Goal: Participate in discussion: Engage in conversation with other users on a specific topic

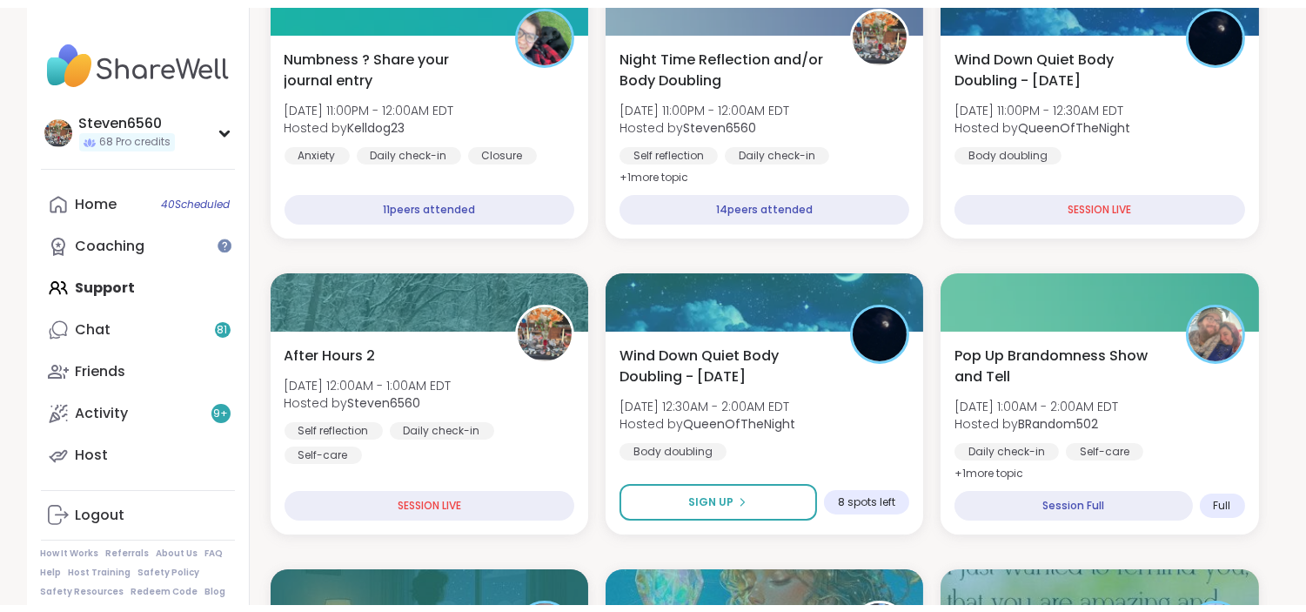
scroll to position [425, 0]
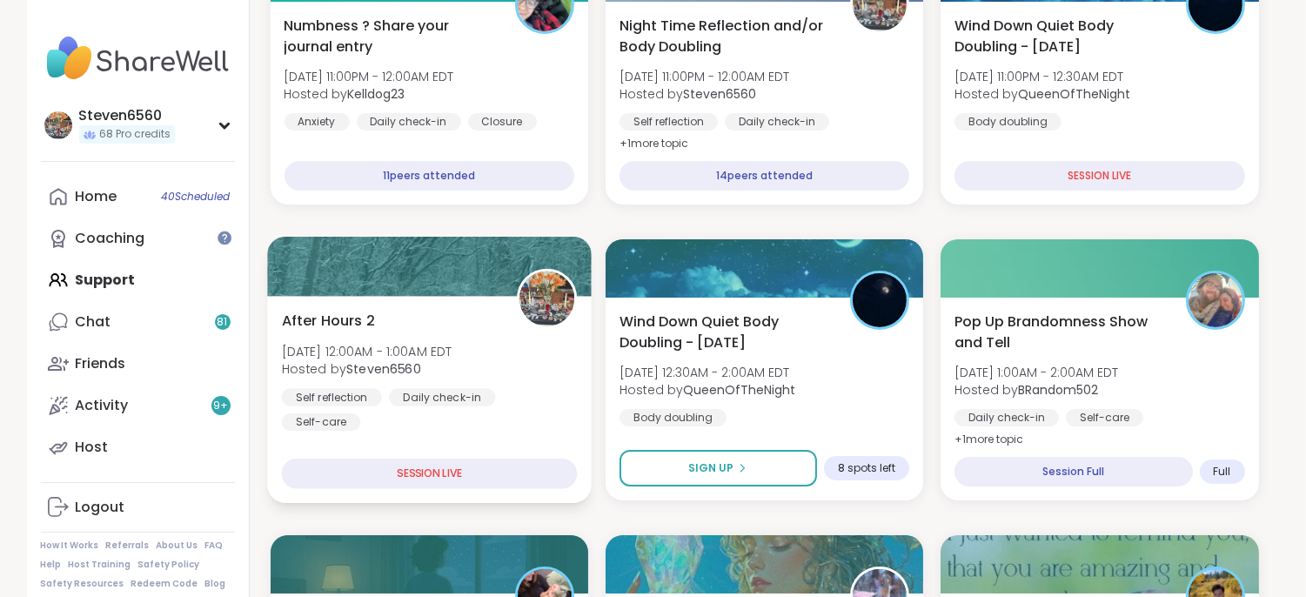
click at [377, 392] on div "Self reflection" at bounding box center [331, 396] width 100 height 17
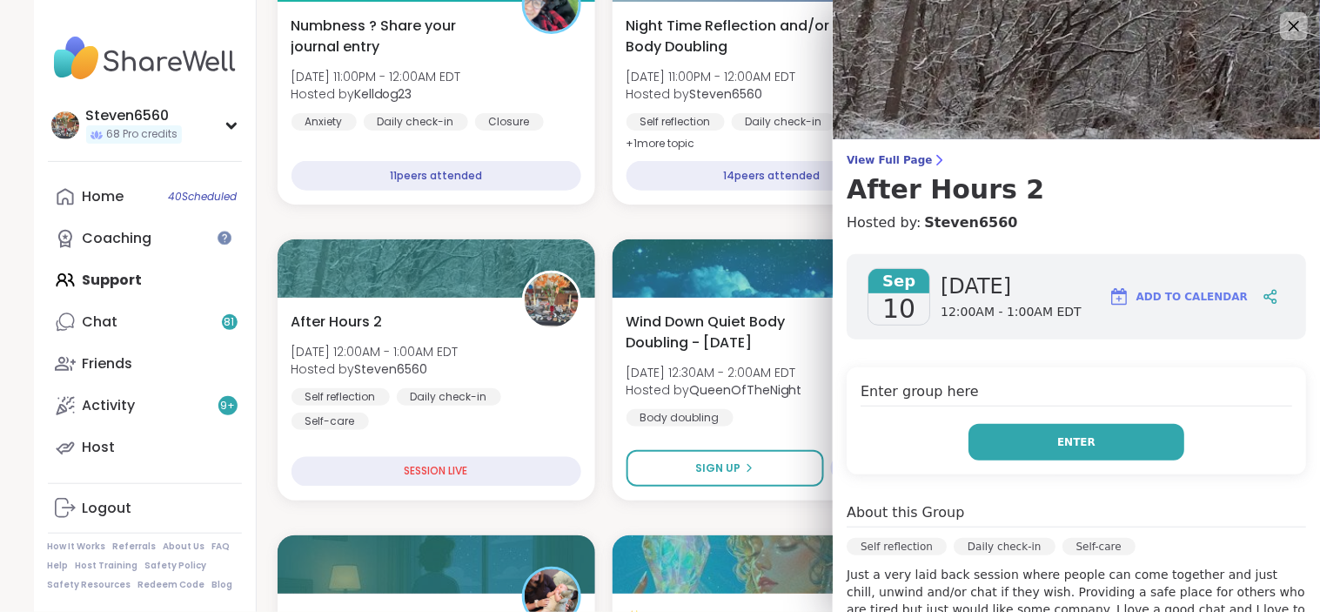
click at [1005, 435] on button "Enter" at bounding box center [1076, 442] width 216 height 37
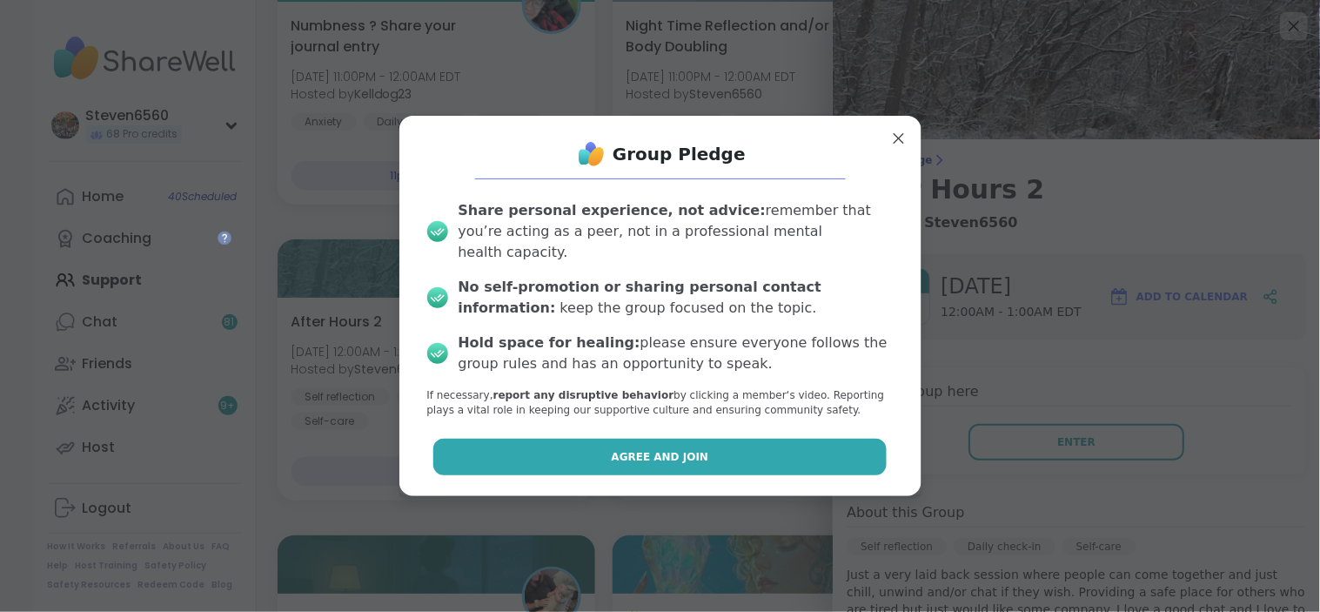
click at [819, 439] on button "Agree and Join" at bounding box center [659, 457] width 453 height 37
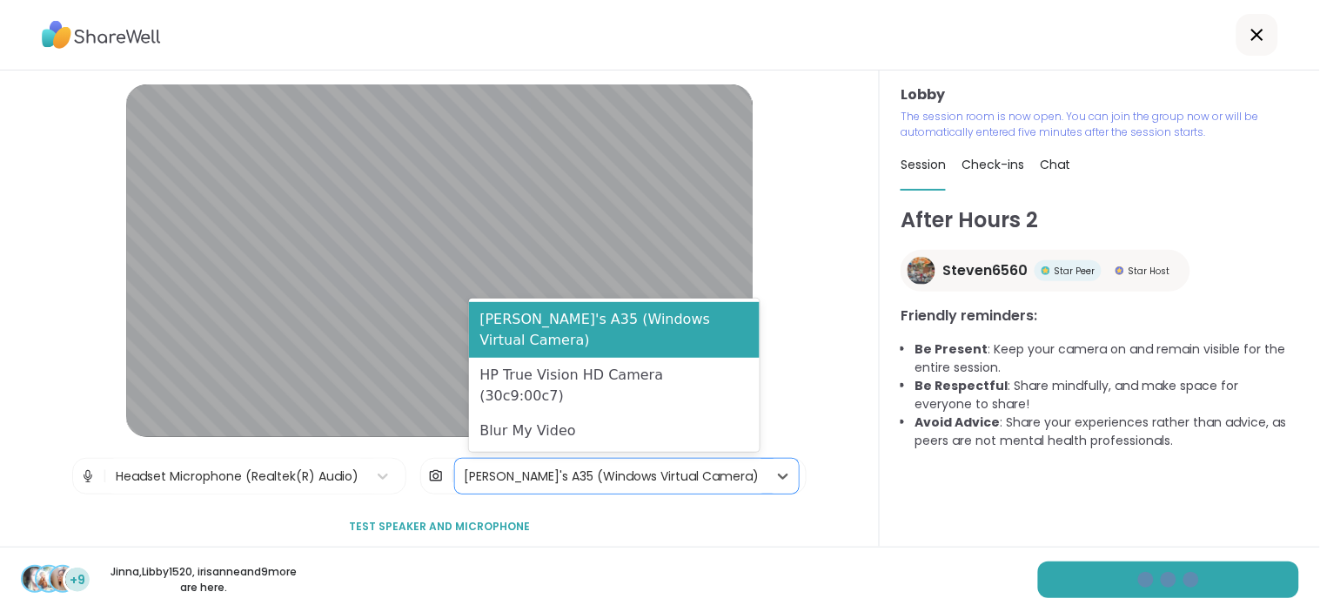
click at [602, 479] on div "Steven's A35 (Windows Virtual Camera)" at bounding box center [611, 476] width 295 height 18
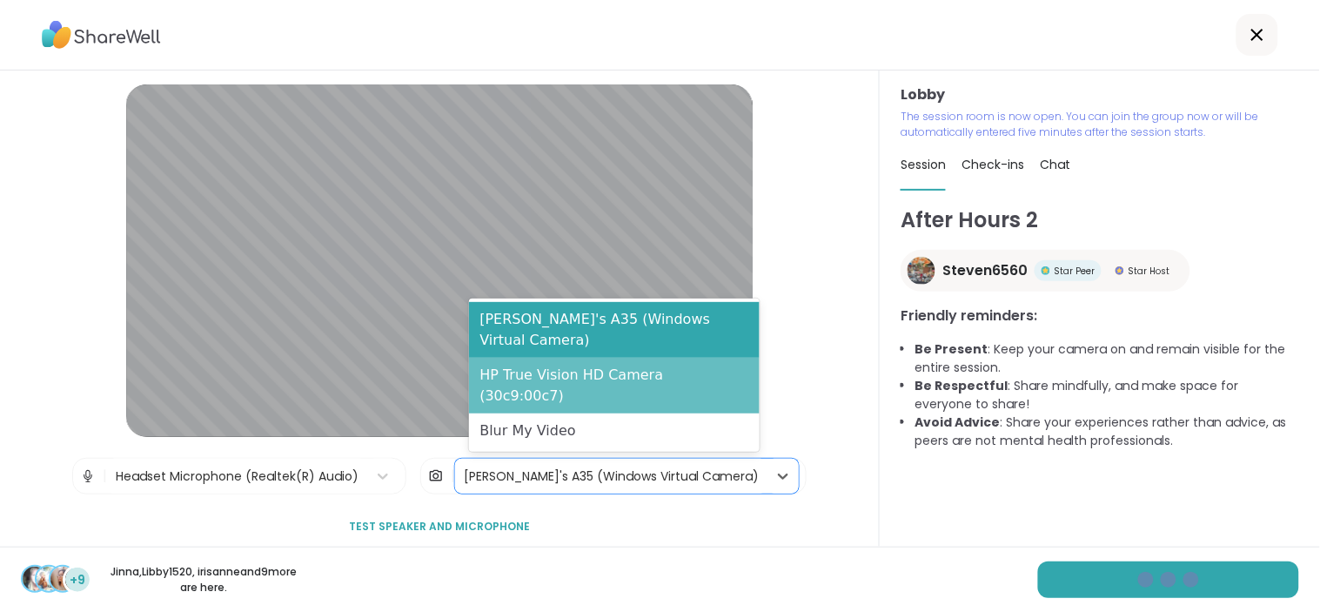
click at [580, 393] on div "HP True Vision HD Camera (30c9:00c7)" at bounding box center [614, 386] width 291 height 56
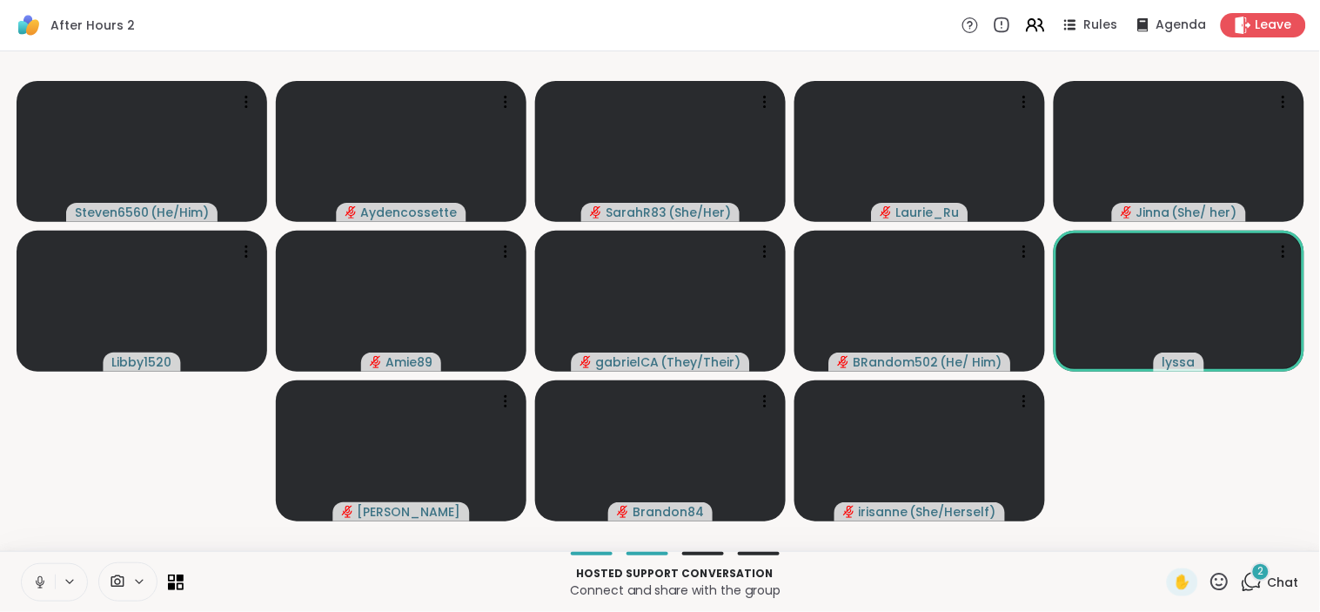
click at [1276, 581] on span "Chat" at bounding box center [1283, 581] width 31 height 17
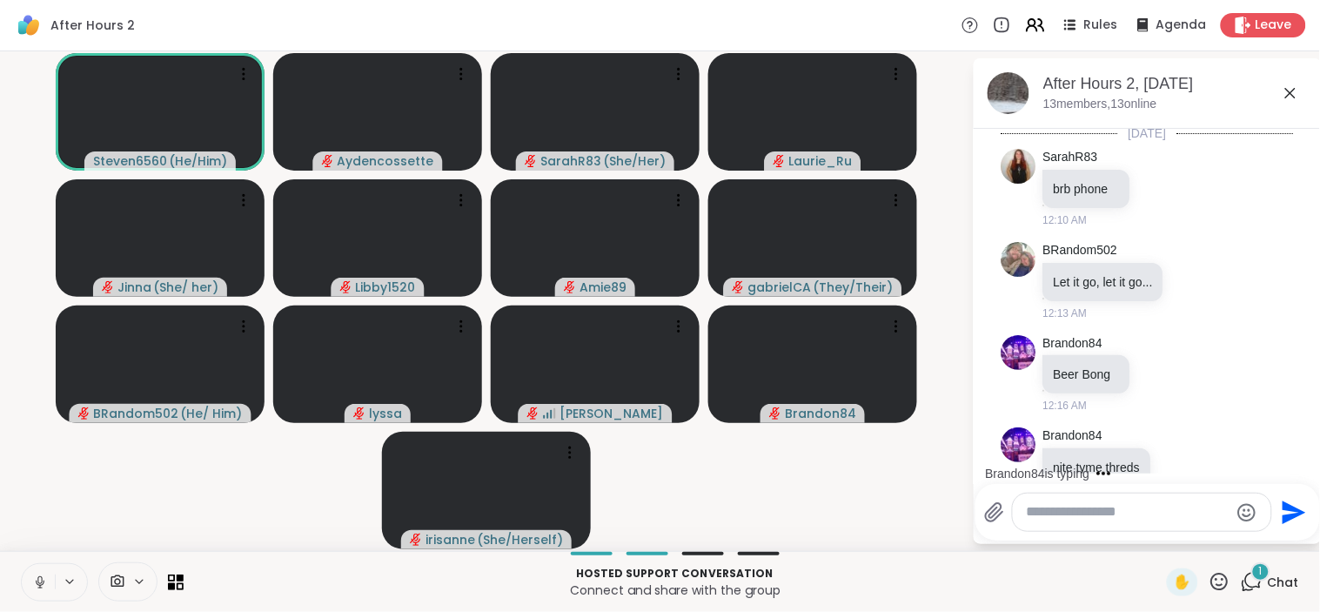
scroll to position [833, 0]
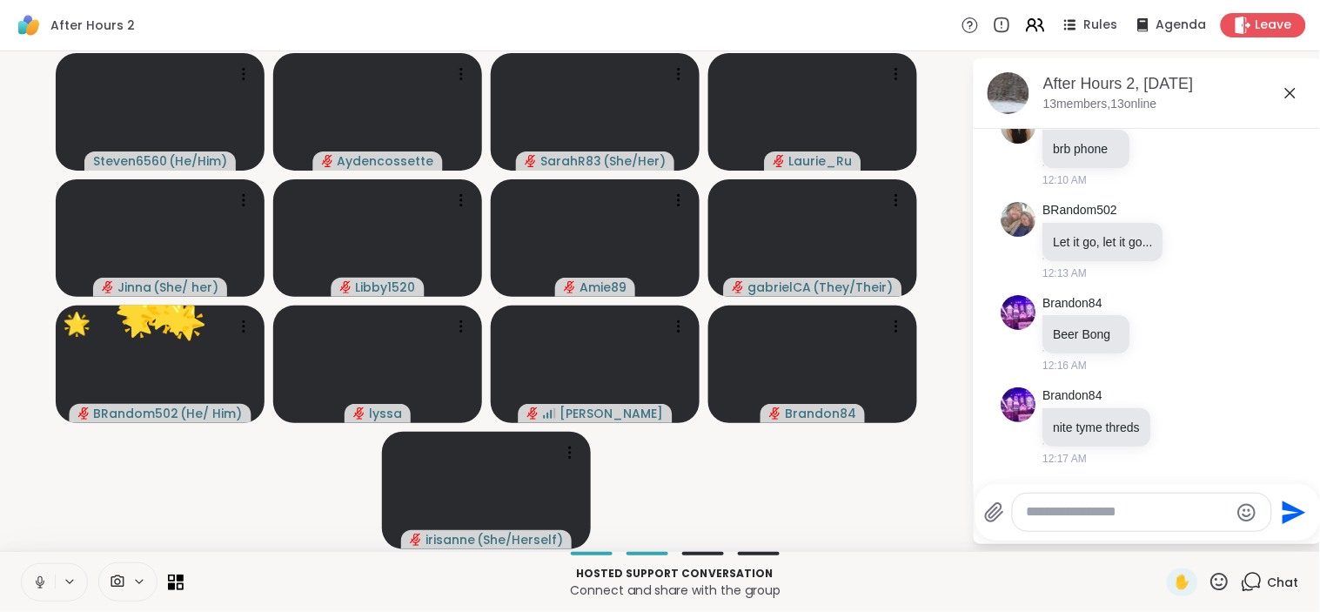
click at [129, 569] on div at bounding box center [127, 581] width 59 height 39
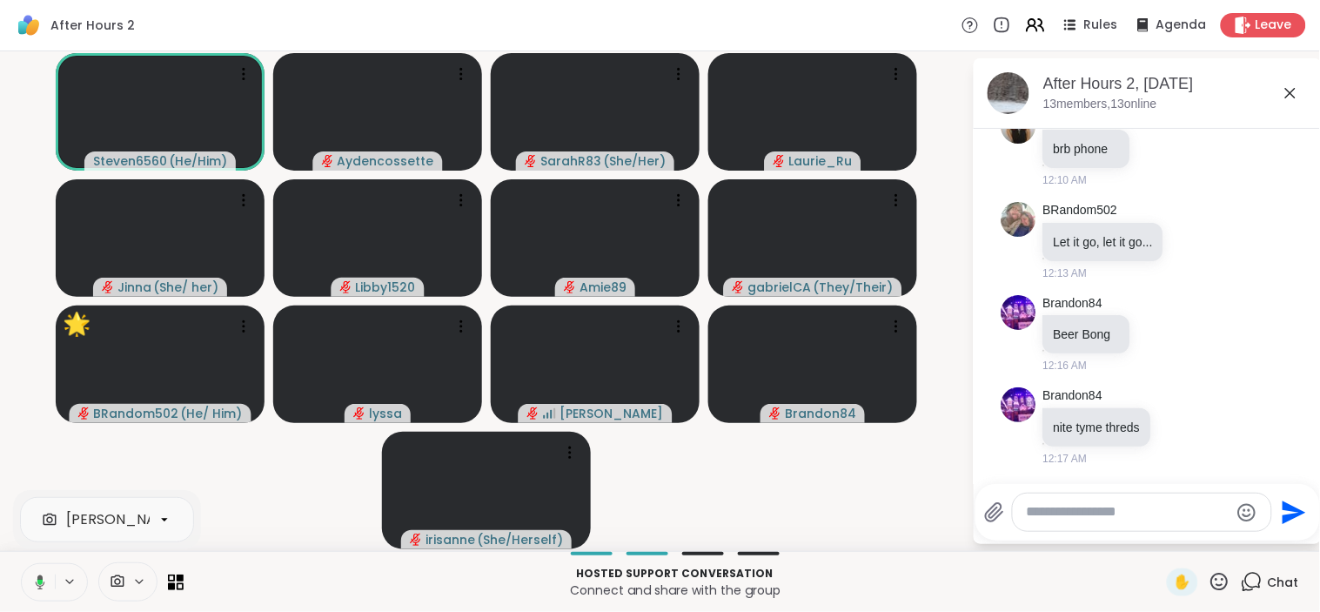
scroll to position [0, 165]
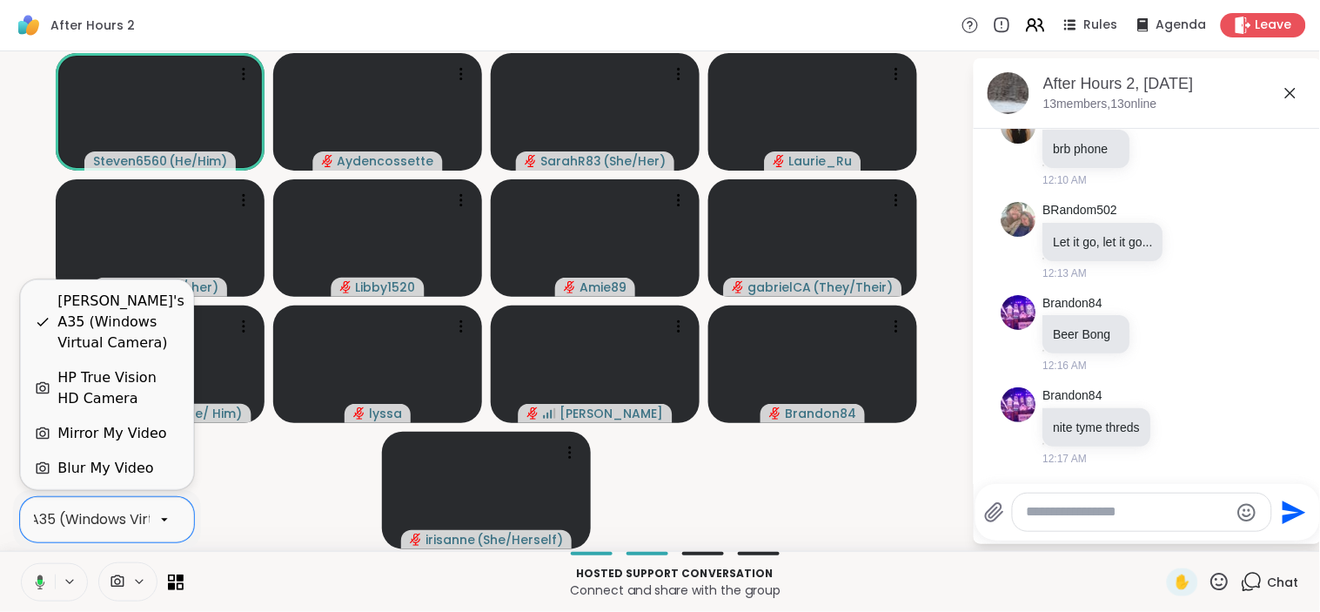
click at [126, 518] on div "Steven's A35 (Windows Virtual Camera)" at bounding box center [71, 519] width 340 height 21
click at [111, 380] on div "HP True Vision HD Camera" at bounding box center [118, 388] width 122 height 42
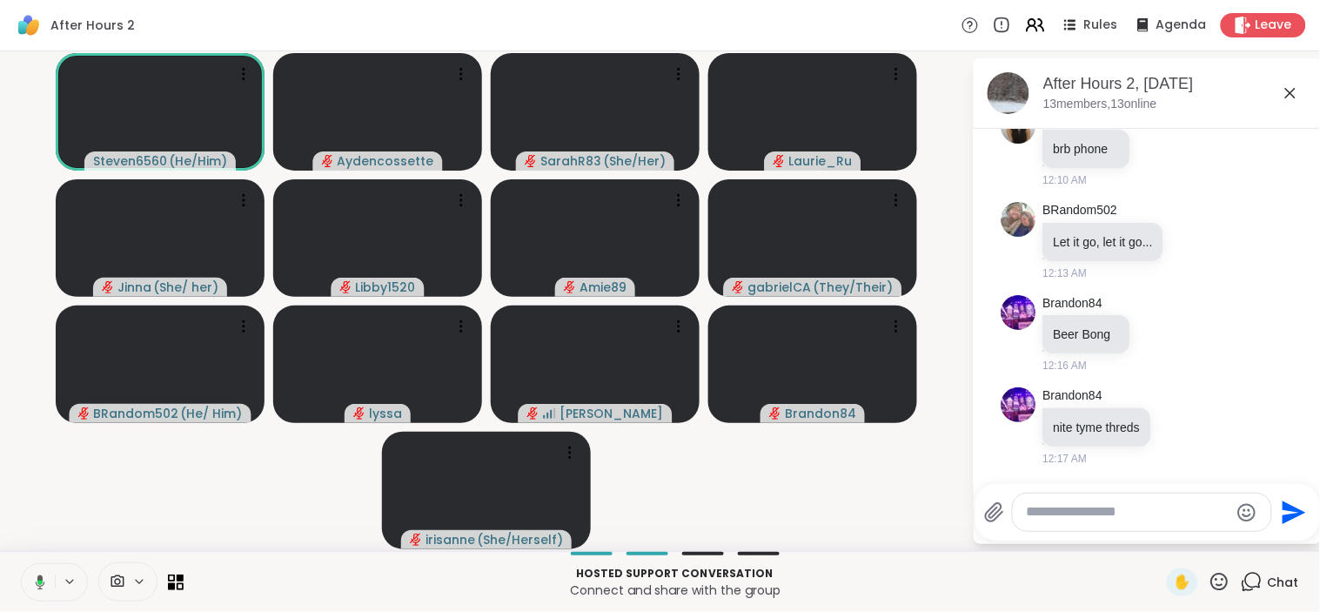
click at [1102, 545] on div "Steven6560 ( He/Him ) Aydencossette SarahR83 ( She/Her ) Laurie_Ru Jinna ( She/…" at bounding box center [660, 300] width 1320 height 499
click at [911, 509] on video-player-container "Steven6560 ( He/Him ) Aydencossette SarahR83 ( She/Her ) Laurie_Ru Jinna ( She/…" at bounding box center [485, 301] width 951 height 486
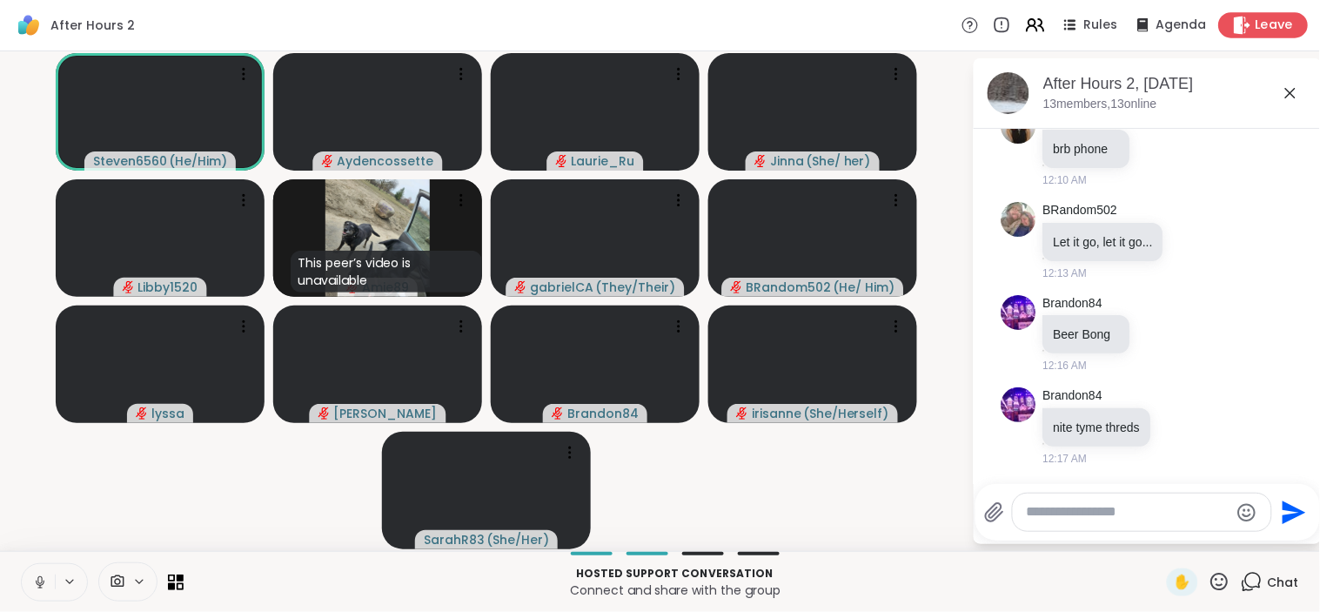
click at [1256, 24] on span "Leave" at bounding box center [1275, 26] width 38 height 18
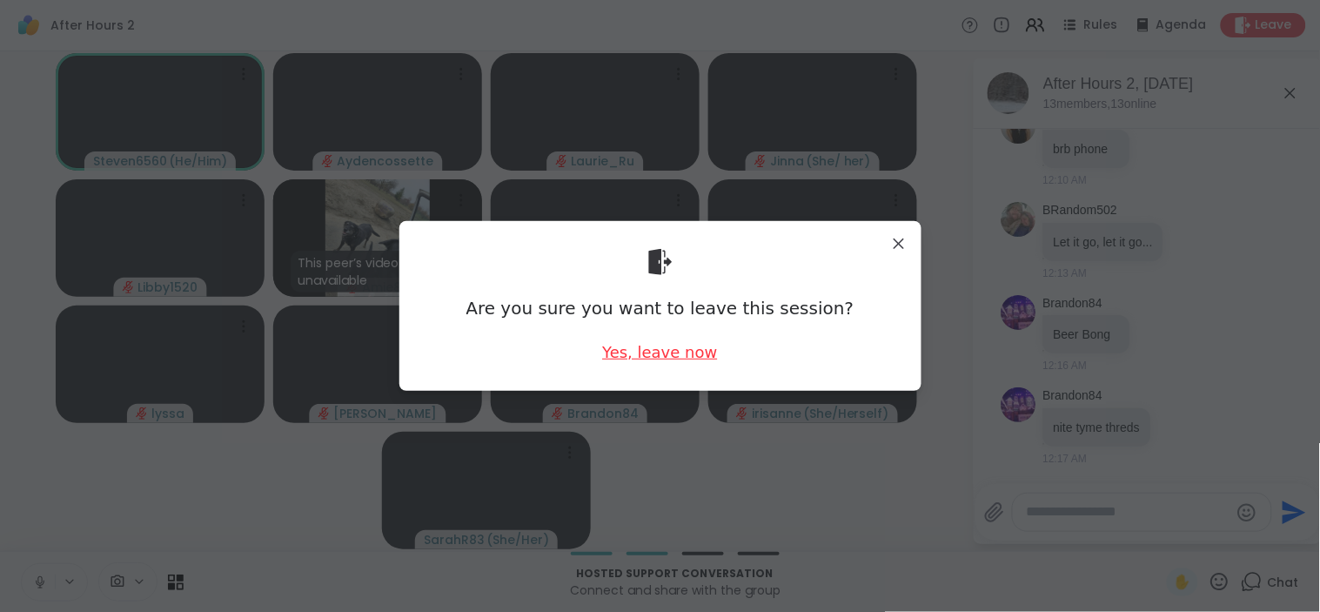
click at [649, 351] on div "Yes, leave now" at bounding box center [659, 352] width 115 height 22
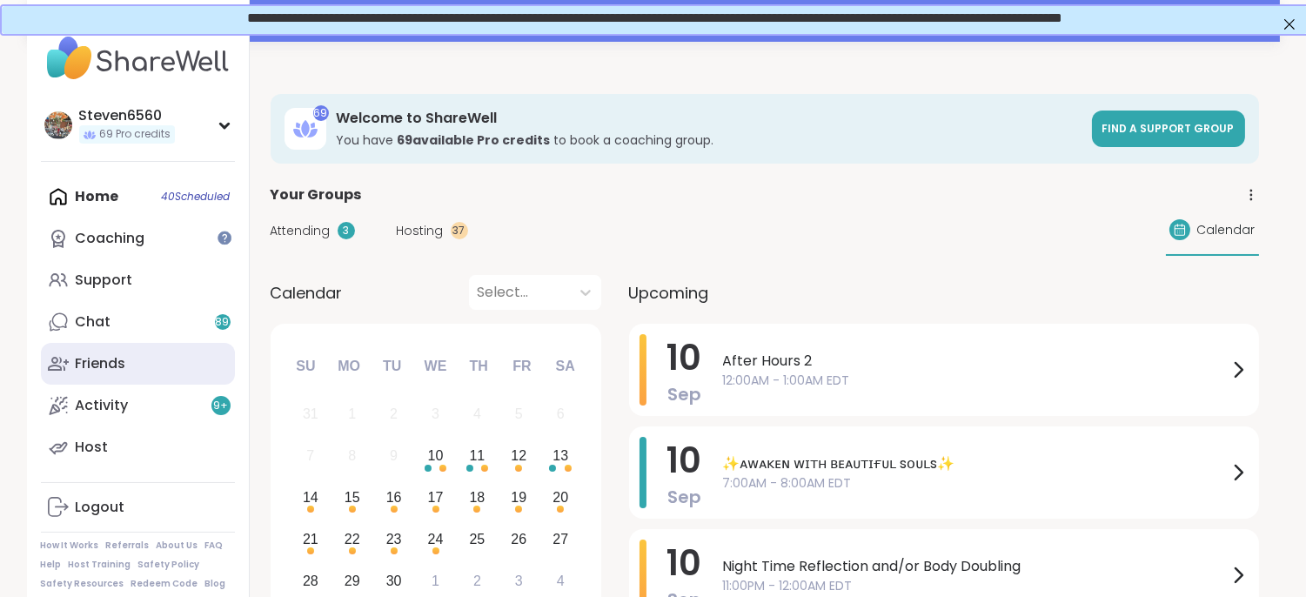
click at [187, 375] on link "Friends" at bounding box center [138, 364] width 194 height 42
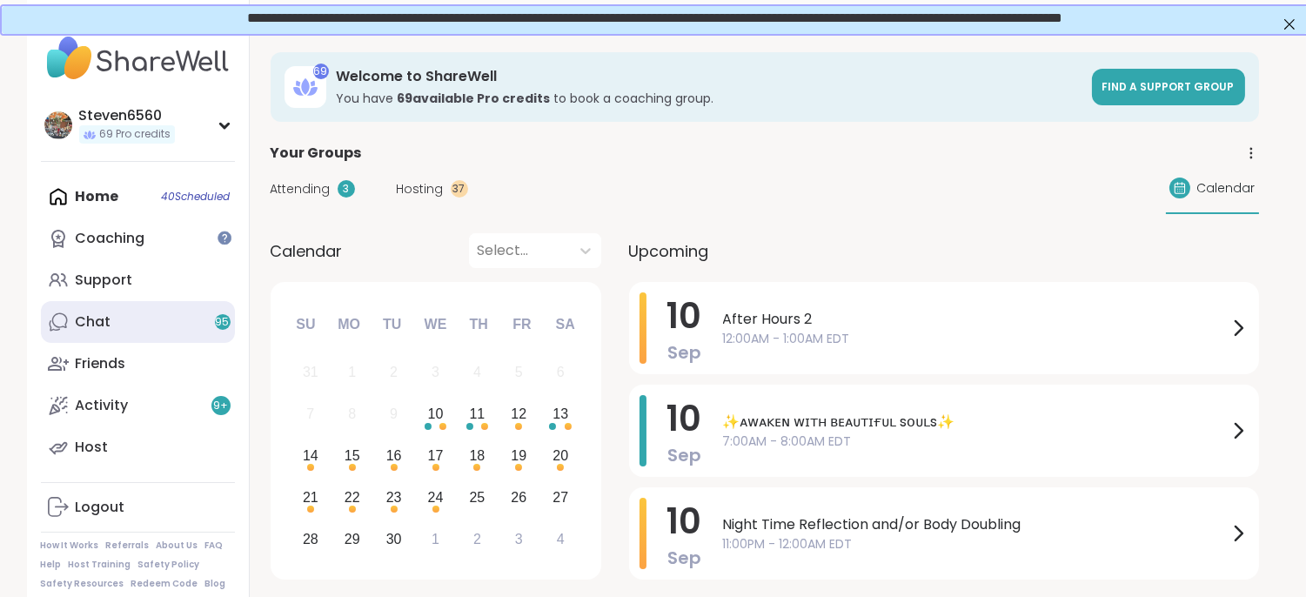
click at [98, 314] on div "Chat 95" at bounding box center [94, 321] width 36 height 19
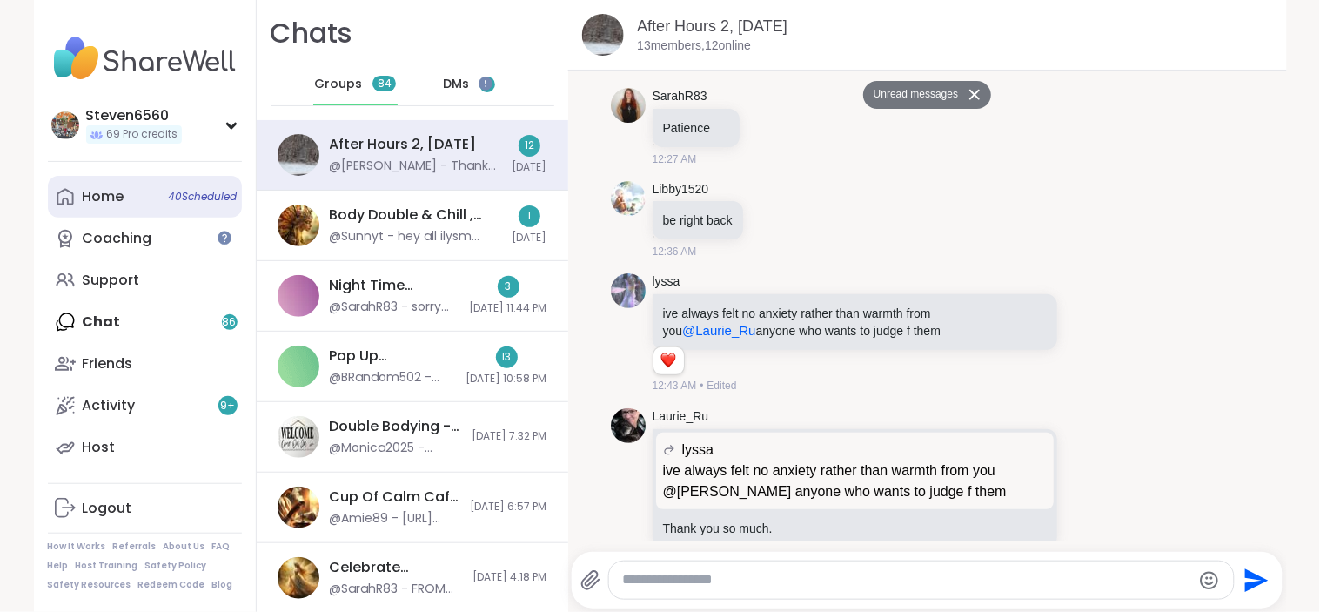
drag, startPoint x: 104, startPoint y: 188, endPoint x: 73, endPoint y: 189, distance: 31.3
click at [73, 189] on link "Home 40 Scheduled" at bounding box center [145, 197] width 194 height 42
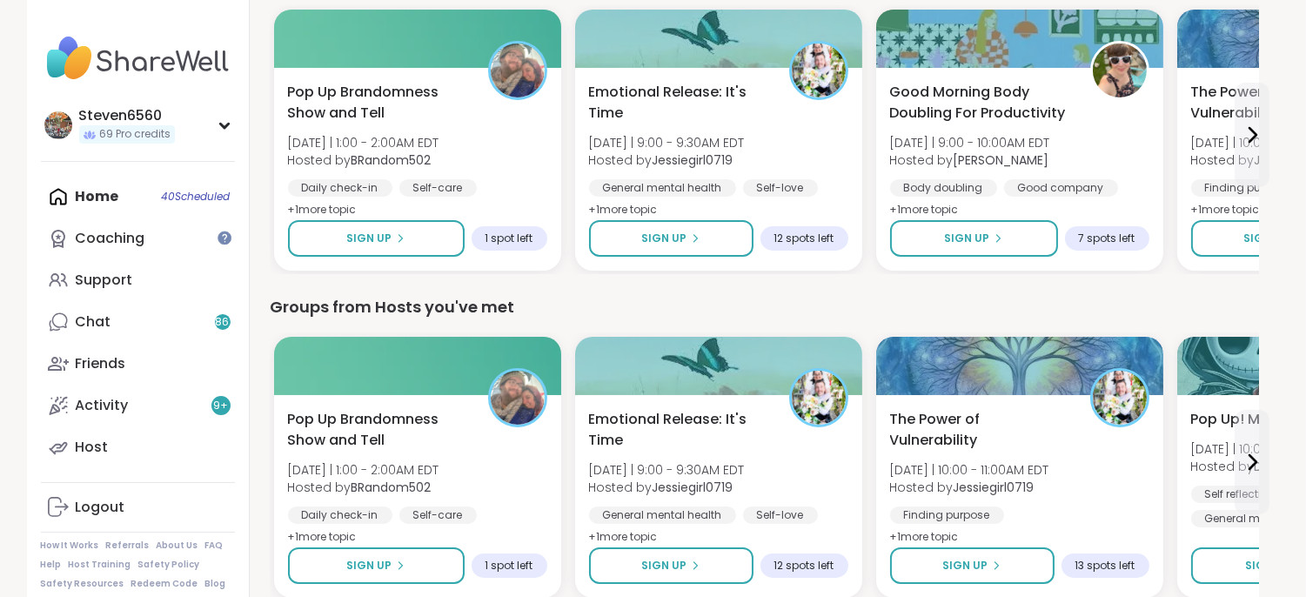
scroll to position [670, 0]
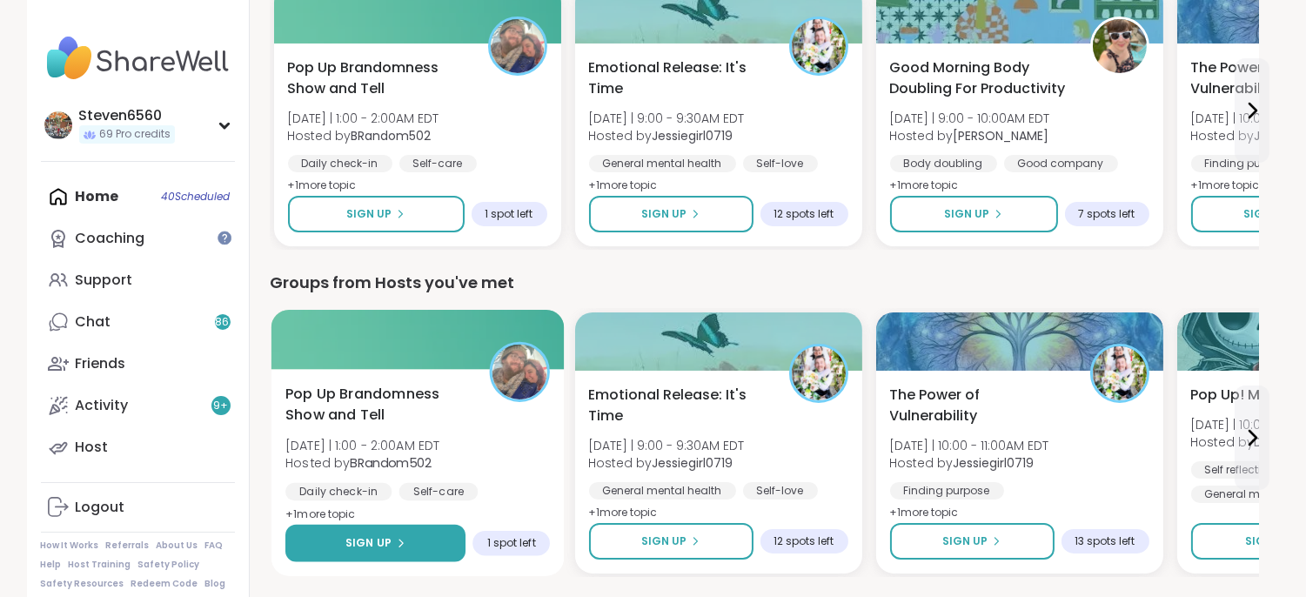
click at [430, 542] on button "Sign Up" at bounding box center [375, 543] width 180 height 37
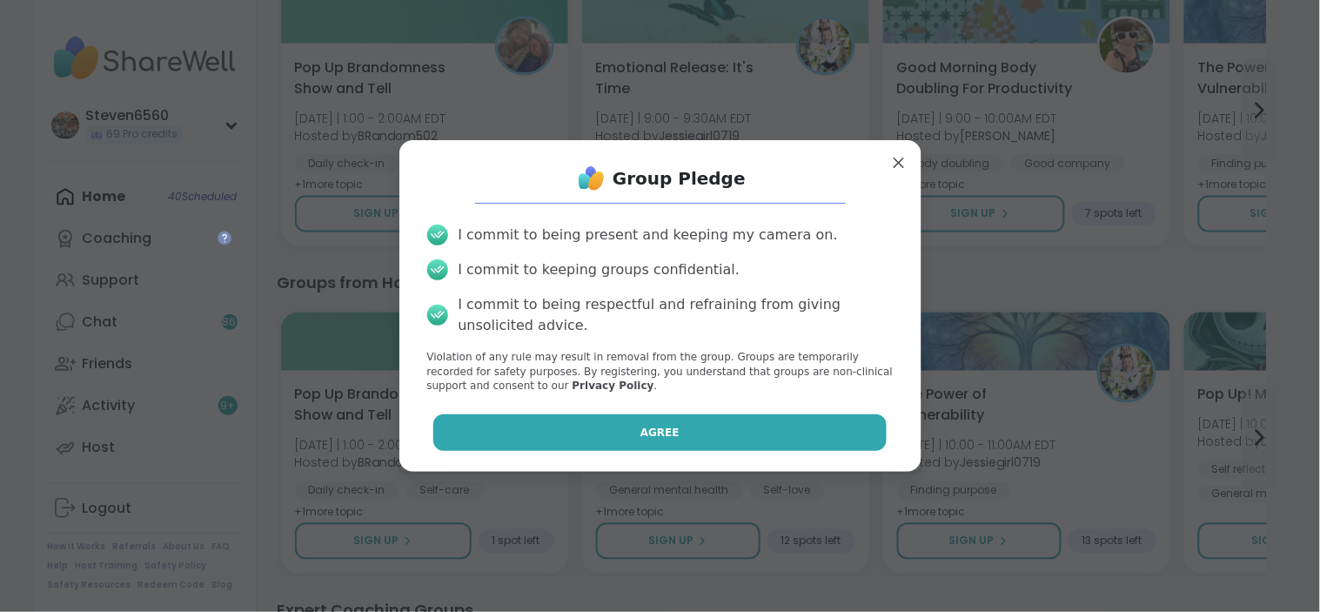
click at [586, 428] on button "Agree" at bounding box center [659, 432] width 453 height 37
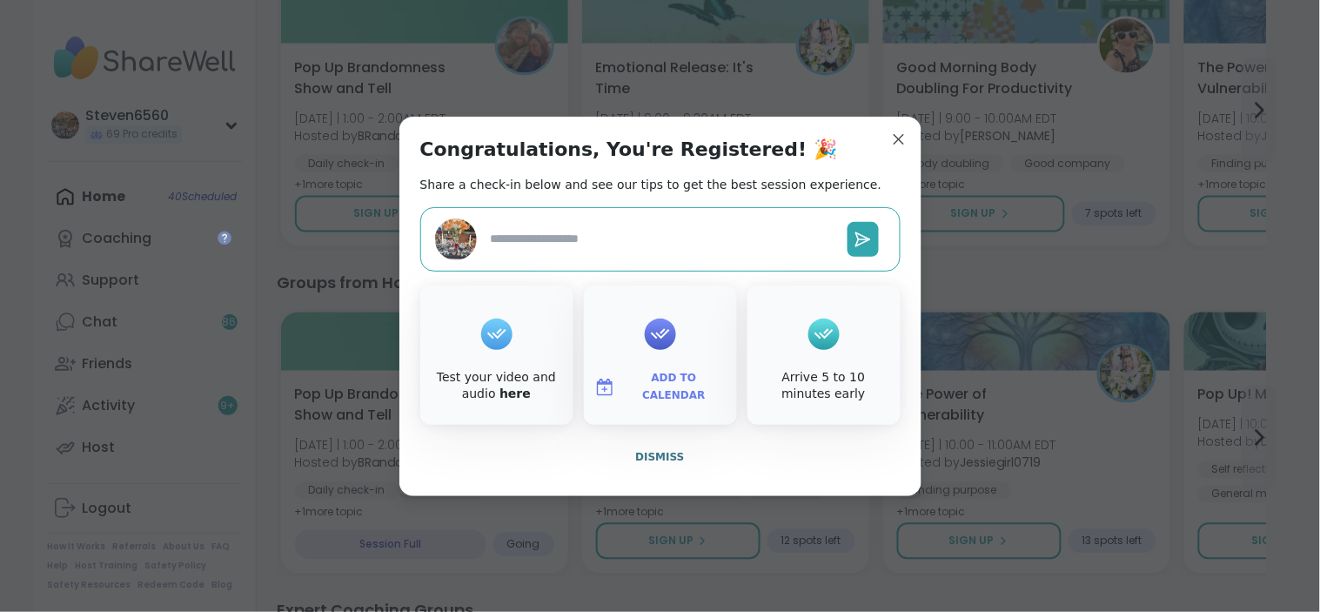
type textarea "*"
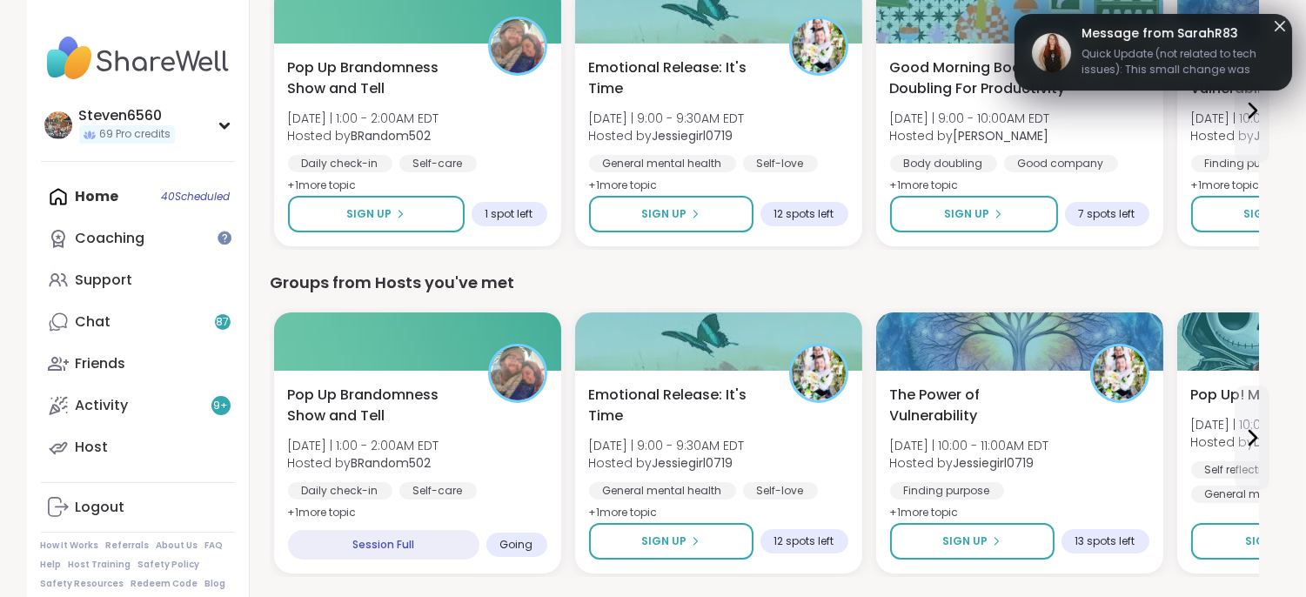
click at [1277, 23] on icon at bounding box center [1279, 26] width 21 height 21
